Goal: Download file/media

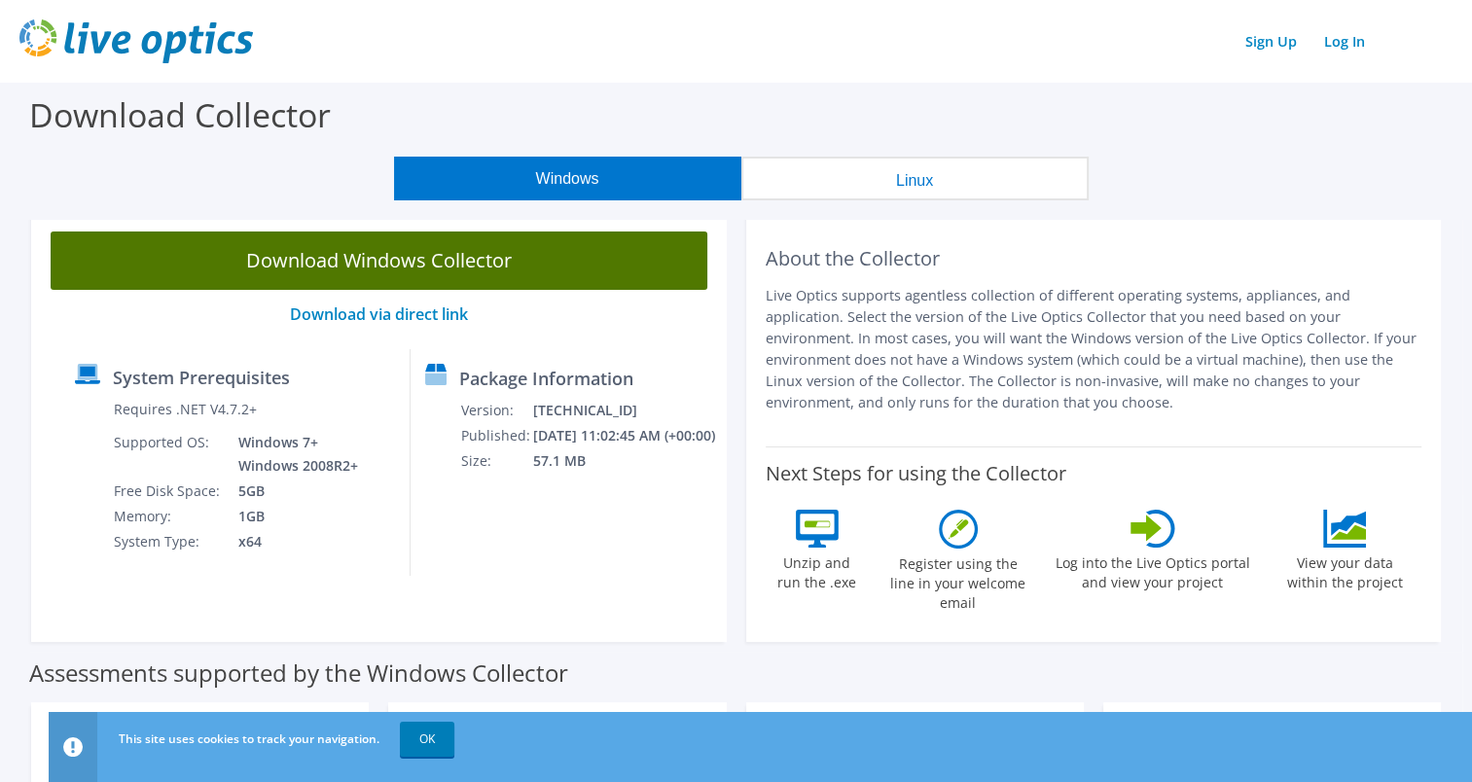
click at [483, 260] on link "Download Windows Collector" at bounding box center [379, 261] width 657 height 58
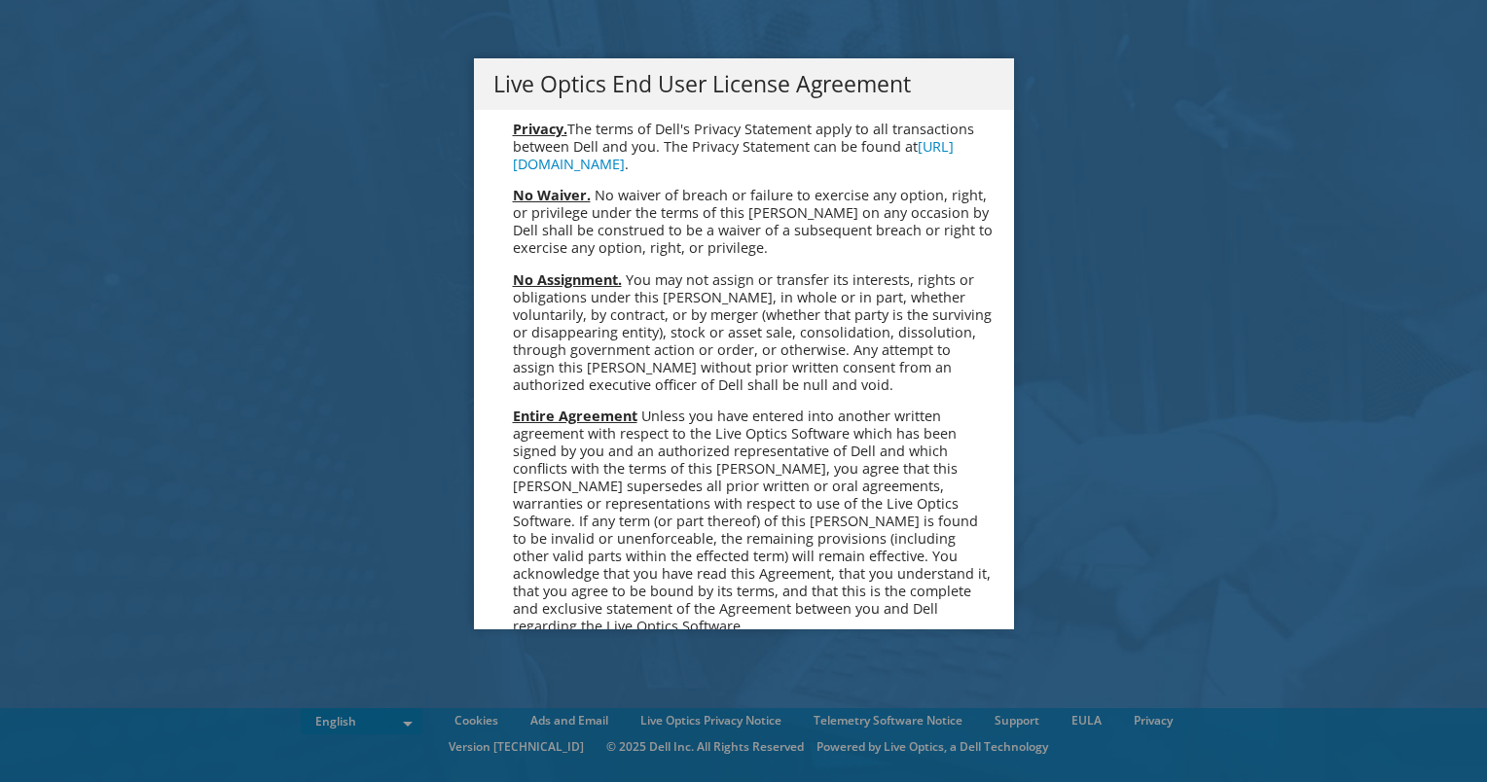
scroll to position [7357, 0]
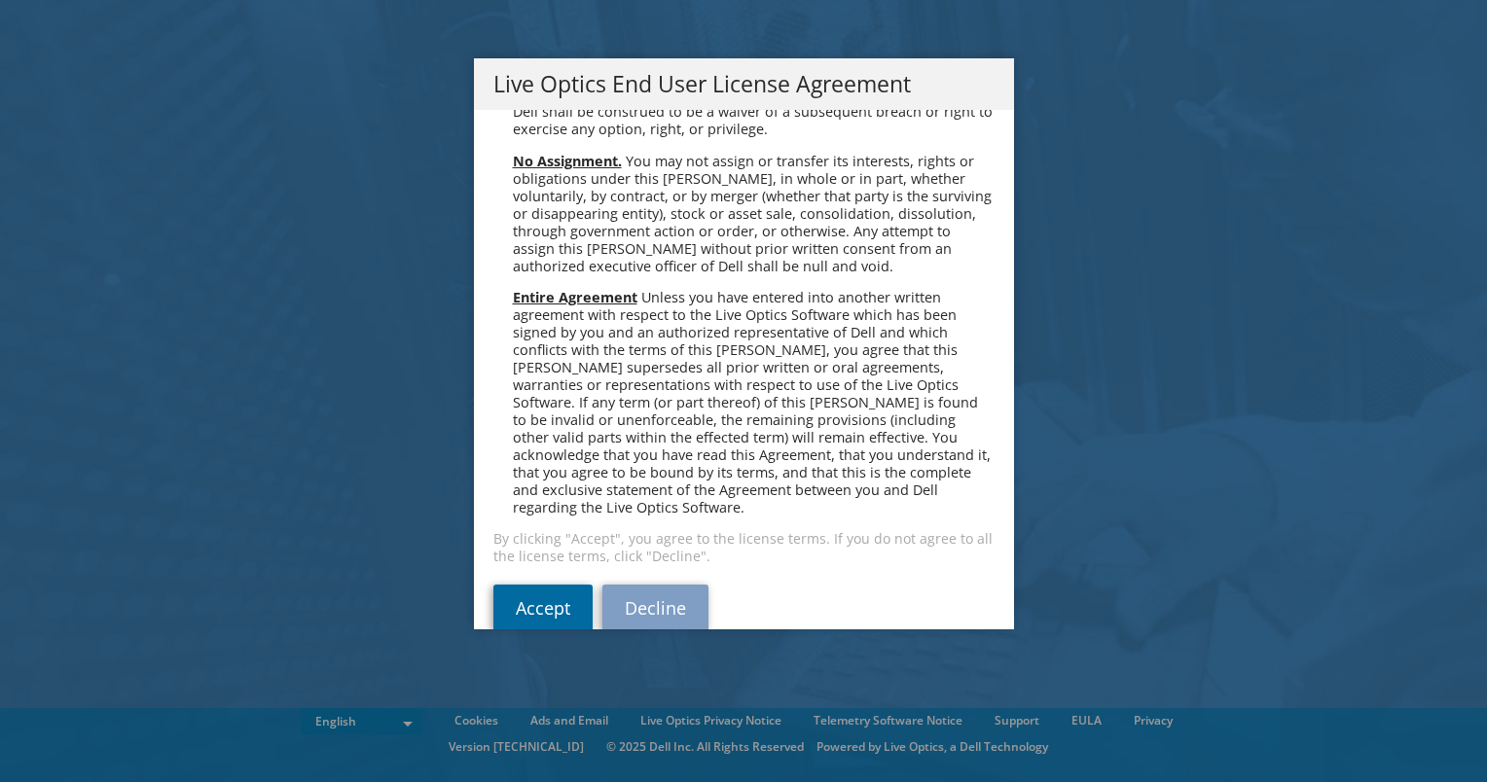
click at [521, 585] on link "Accept" at bounding box center [542, 608] width 99 height 47
